Goal: Task Accomplishment & Management: Complete application form

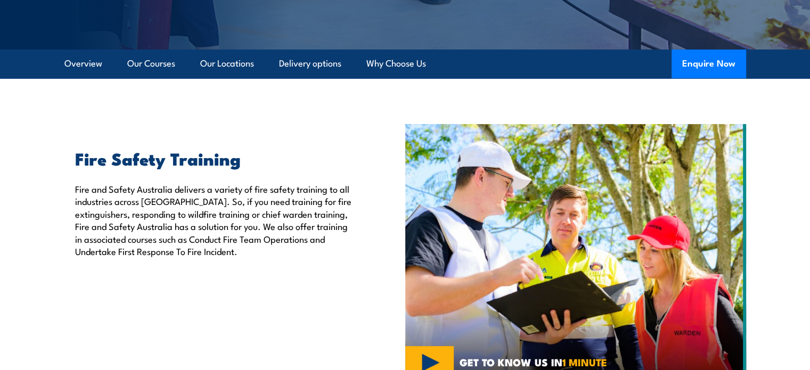
scroll to position [264, 0]
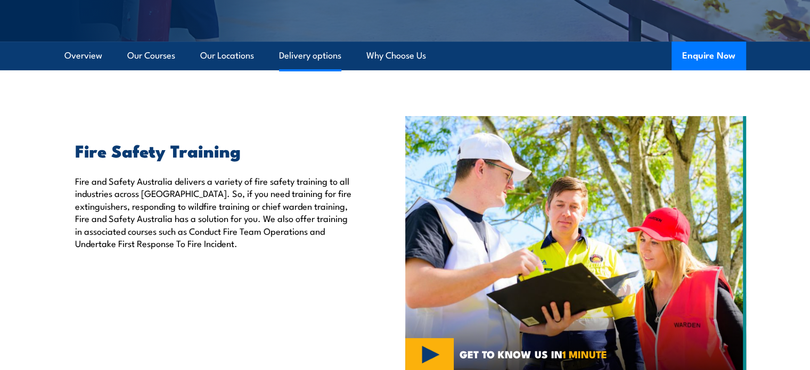
click at [314, 58] on link "Delivery options" at bounding box center [310, 56] width 62 height 28
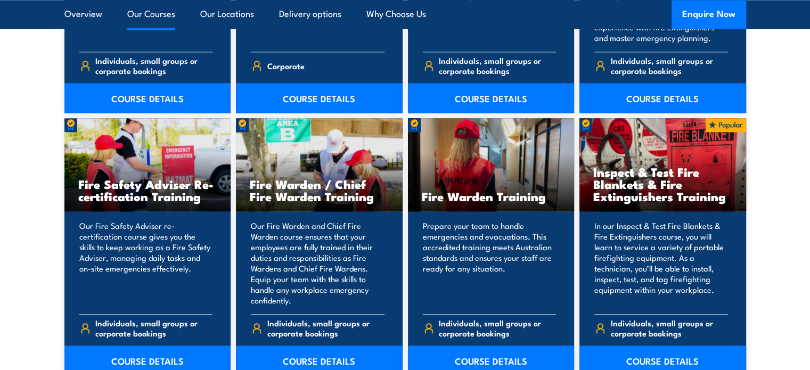
scroll to position [1350, 0]
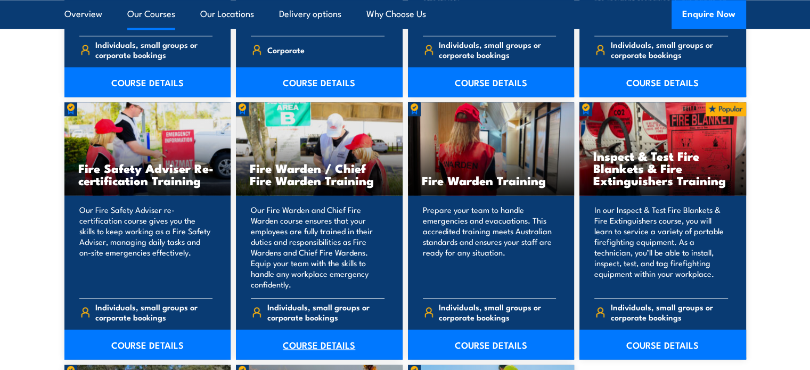
click at [315, 348] on link "COURSE DETAILS" at bounding box center [319, 345] width 167 height 30
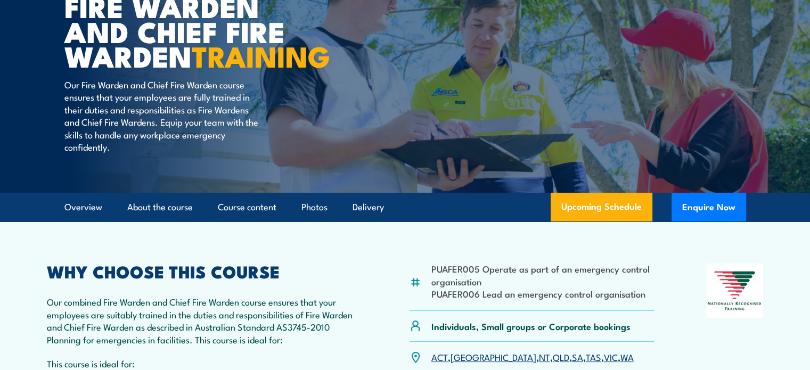
scroll to position [145, 0]
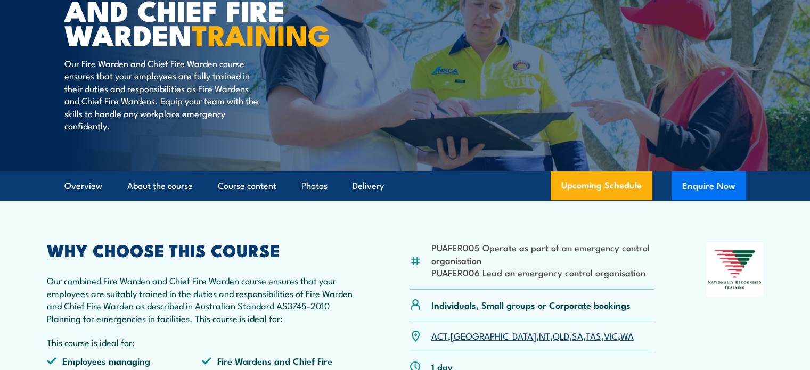
click at [681, 200] on button "Enquire Now" at bounding box center [709, 186] width 75 height 29
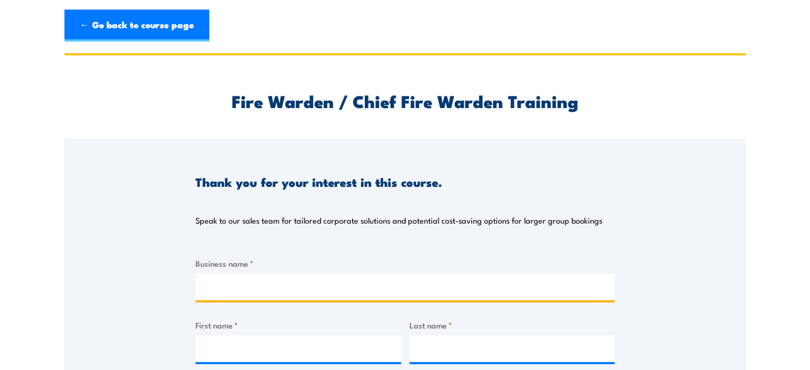
click at [320, 291] on input "Business name *" at bounding box center [405, 287] width 419 height 27
type input "Epsom Road Vet"
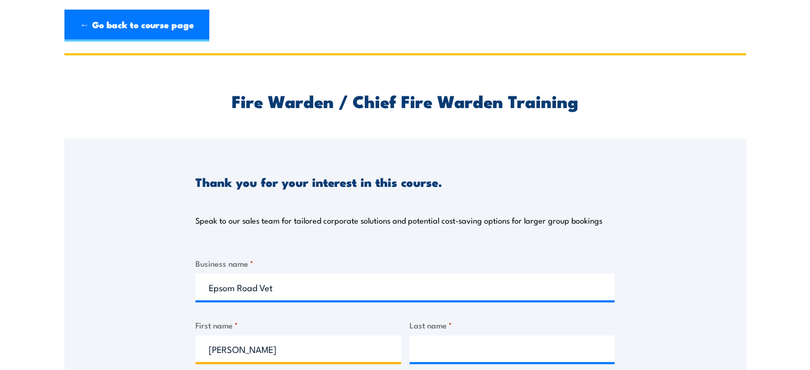
type input "[PERSON_NAME]"
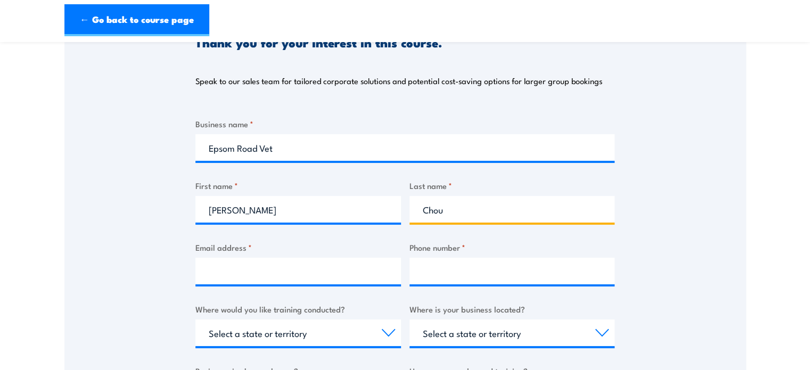
scroll to position [194, 0]
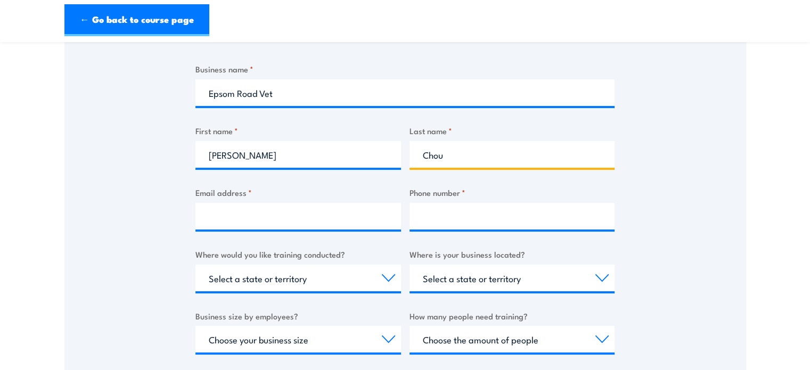
type input "Chou"
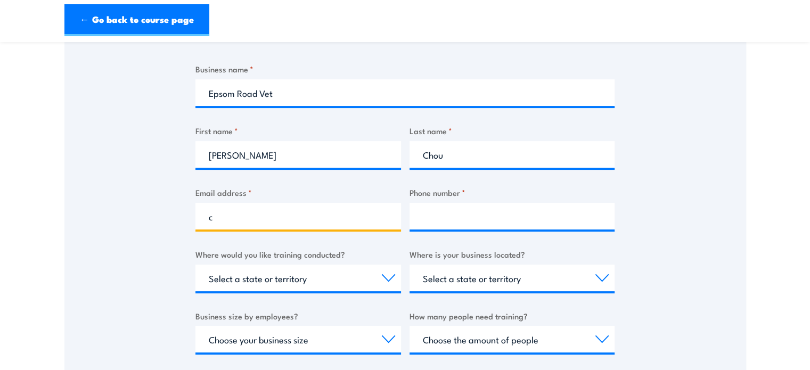
click at [335, 223] on input "c" at bounding box center [299, 216] width 206 height 27
type input "[EMAIL_ADDRESS][DOMAIN_NAME]"
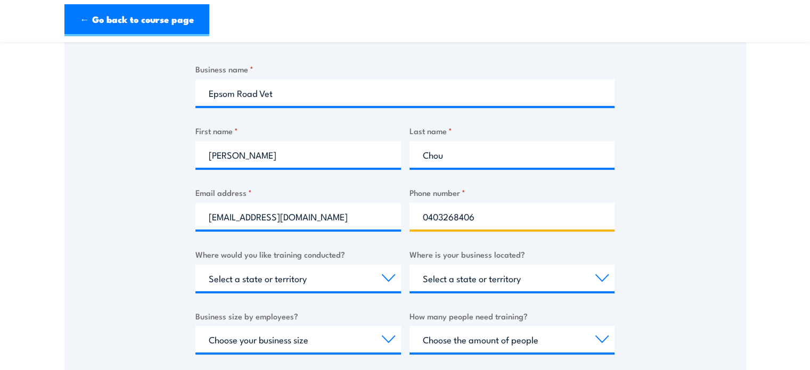
type input "0403268406"
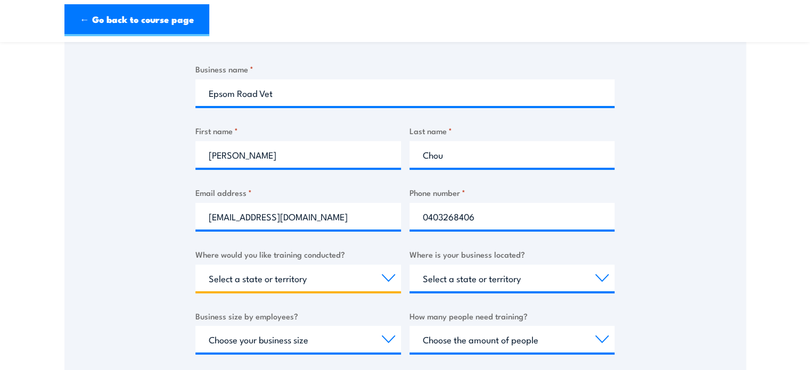
click at [279, 283] on select "Select a state or territory Nationally - multiple locations [GEOGRAPHIC_DATA] […" at bounding box center [299, 278] width 206 height 27
select select "VIC"
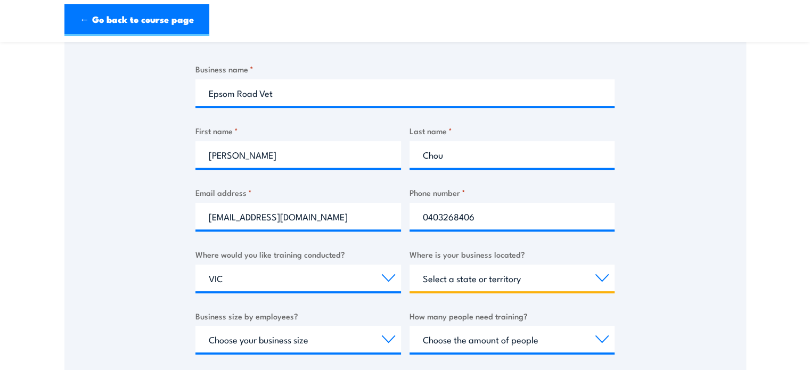
click at [452, 284] on select "Select a state or territory [GEOGRAPHIC_DATA] [GEOGRAPHIC_DATA] [GEOGRAPHIC_DAT…" at bounding box center [513, 278] width 206 height 27
select select "VIC"
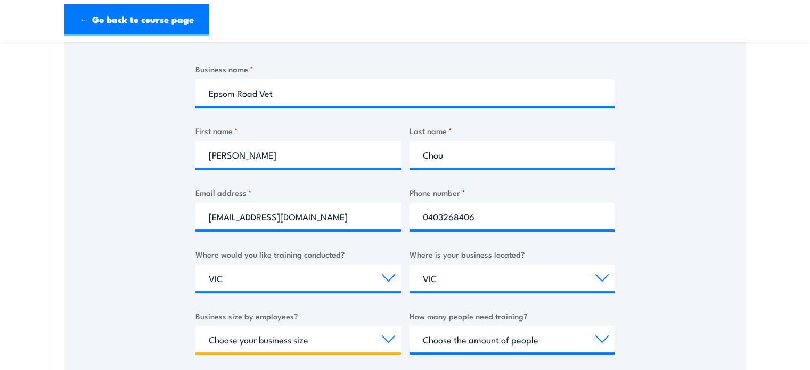
click at [347, 344] on select "Choose your business size 1 to 19 20 to 199 200+" at bounding box center [299, 339] width 206 height 27
select select "1 to 19"
click at [196, 326] on select "Choose your business size 1 to 19 20 to 199 200+" at bounding box center [299, 339] width 206 height 27
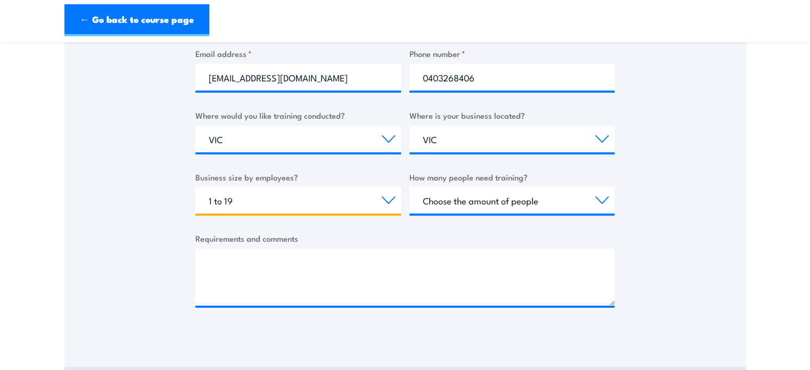
scroll to position [375, 0]
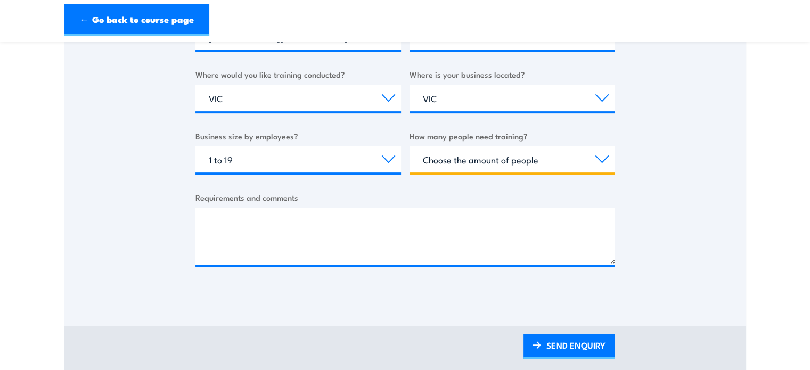
click at [577, 160] on select "Choose the amount of people 1 to 4 5 to 19 20+" at bounding box center [513, 159] width 206 height 27
select select "1 to 4"
click at [410, 146] on select "Choose the amount of people 1 to 4 5 to 19 20+" at bounding box center [513, 159] width 206 height 27
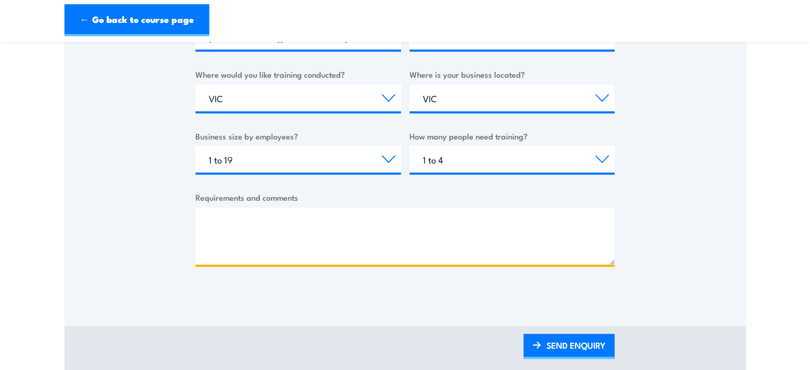
click at [431, 230] on textarea "Requirements and comments" at bounding box center [405, 236] width 419 height 57
click at [444, 224] on textarea "Hi, we're a small business looking for training on fire safety - what training …" at bounding box center [405, 236] width 419 height 57
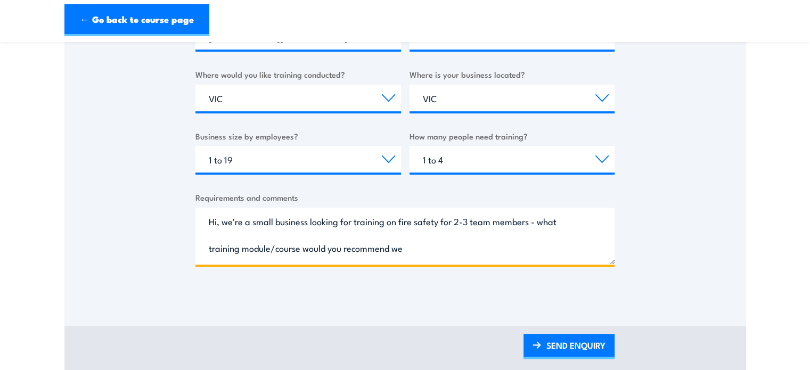
drag, startPoint x: 277, startPoint y: 221, endPoint x: 307, endPoint y: 222, distance: 29.9
click at [307, 222] on textarea "Hi, we're a small business looking for training on fire safety for 2-3 team mem…" at bounding box center [405, 236] width 419 height 57
click at [422, 247] on textarea "Hi, we're a small vet clinic looking for training on fire safety for 2-3 team m…" at bounding box center [405, 236] width 419 height 57
click at [441, 224] on textarea "Hi, we're a small vet clinic looking for training on fire safety for 2-3 team m…" at bounding box center [405, 236] width 419 height 57
click at [488, 251] on textarea "Hi, we're a small vet clinic looking for training on fire safety/fire warden fo…" at bounding box center [405, 236] width 419 height 57
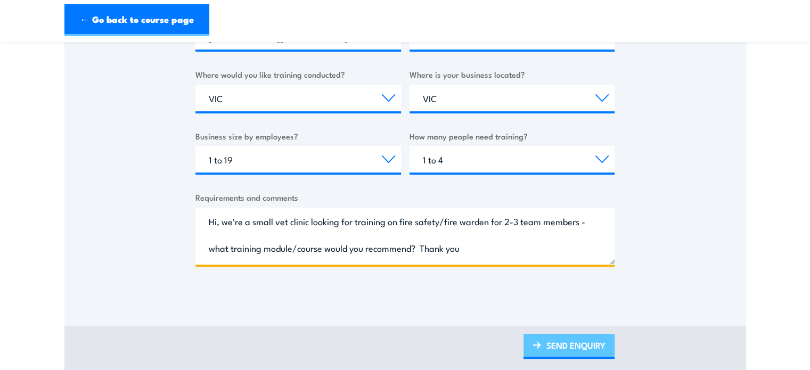
type textarea "Hi, we're a small vet clinic looking for training on fire safety/fire warden fo…"
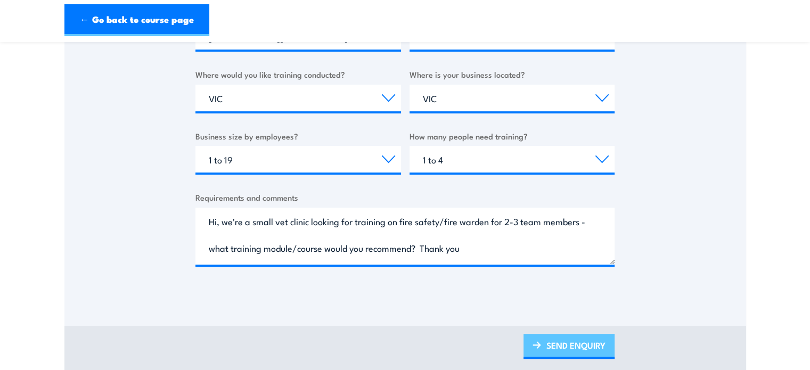
click at [569, 340] on link "SEND ENQUIRY" at bounding box center [569, 346] width 91 height 25
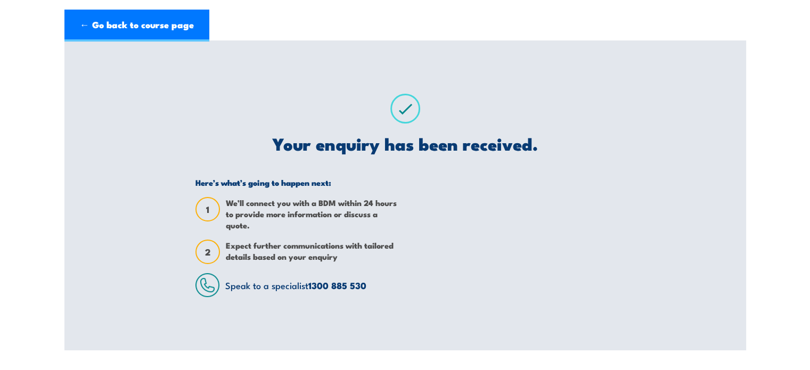
scroll to position [0, 0]
